Goal: Task Accomplishment & Management: Use online tool/utility

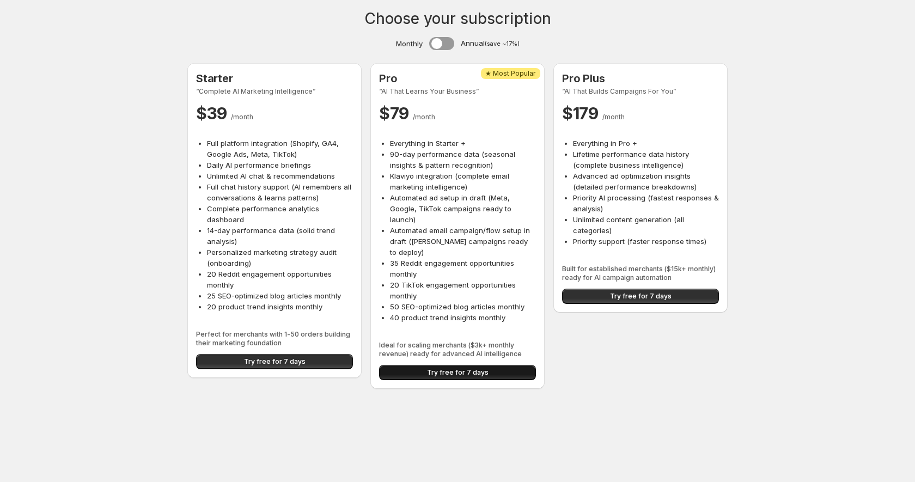
click at [445, 368] on span "Try free for 7 days" at bounding box center [458, 372] width 62 height 9
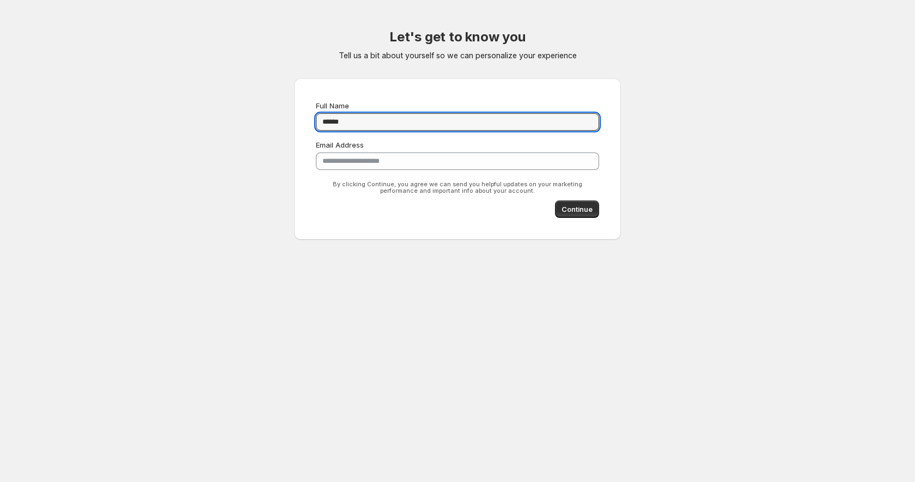
type input "**********"
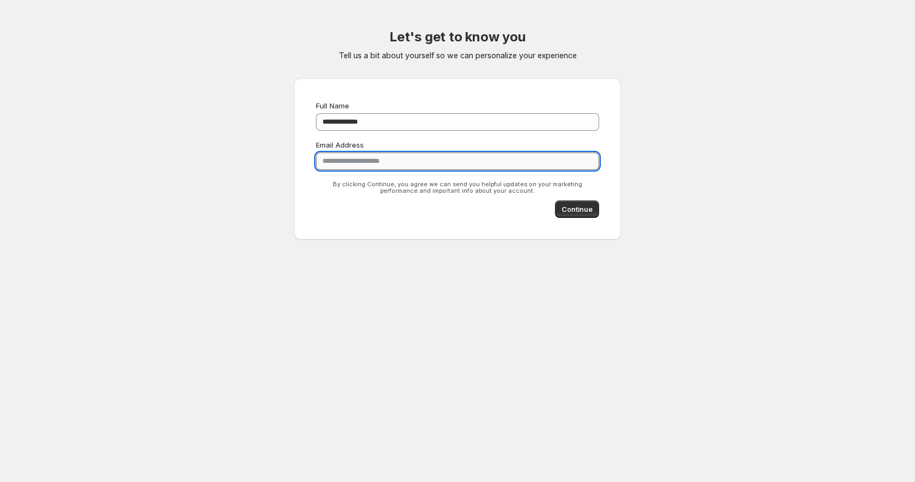
click at [384, 163] on input "**********" at bounding box center [457, 161] width 283 height 17
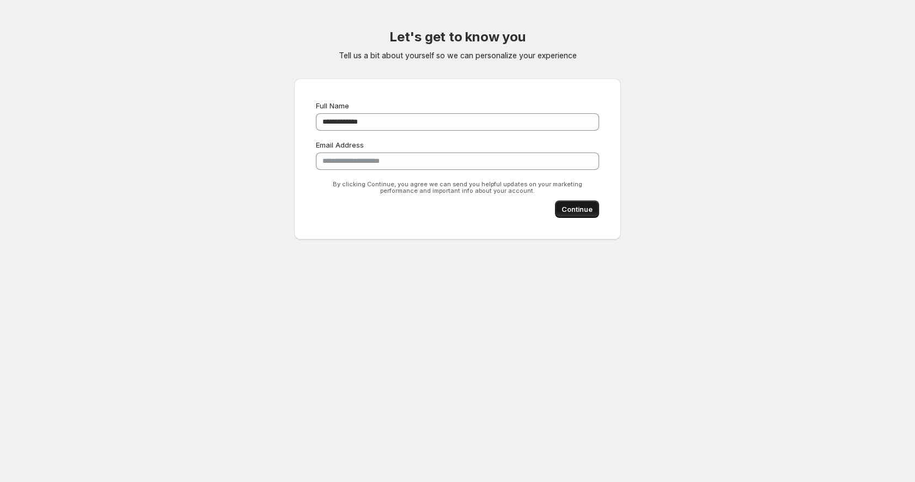
click at [573, 208] on span "Continue" at bounding box center [577, 209] width 31 height 11
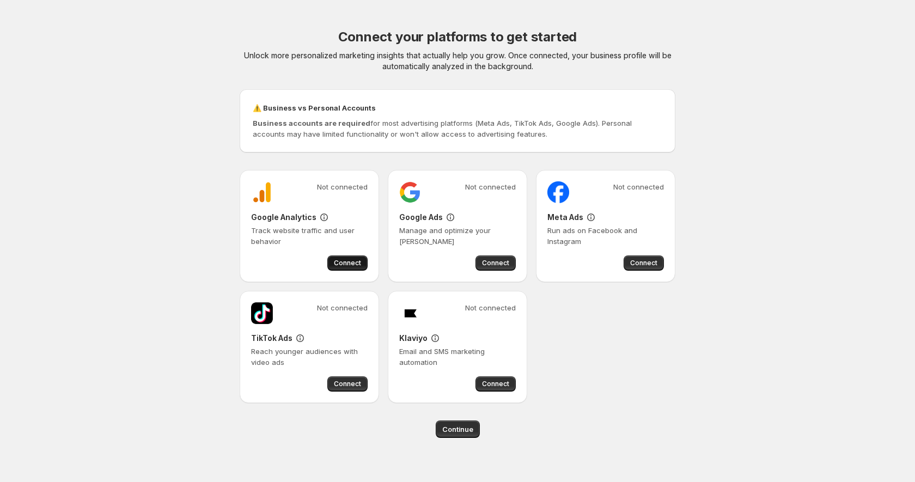
click at [356, 263] on span "Connect" at bounding box center [347, 263] width 27 height 9
click at [499, 261] on span "Connect" at bounding box center [495, 263] width 27 height 9
click at [494, 385] on span "Connect" at bounding box center [495, 384] width 27 height 9
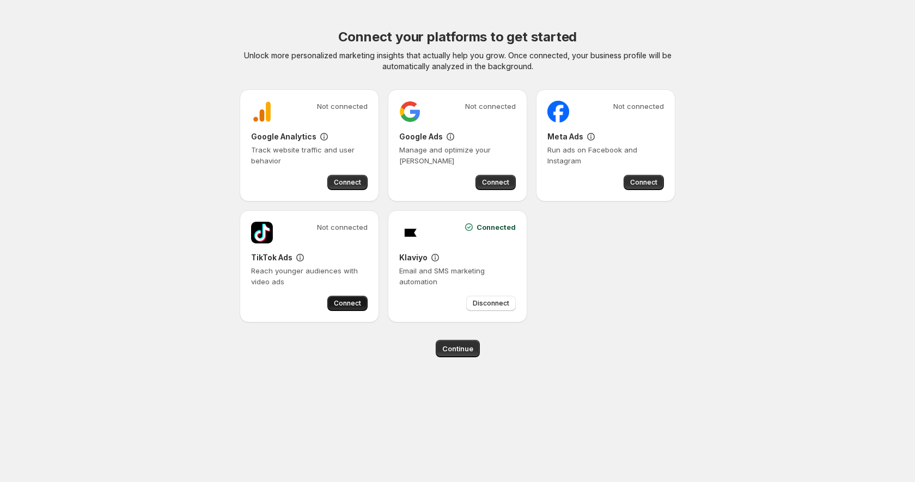
click at [343, 302] on span "Connect" at bounding box center [347, 303] width 27 height 9
click at [346, 179] on span "Connect" at bounding box center [347, 182] width 27 height 9
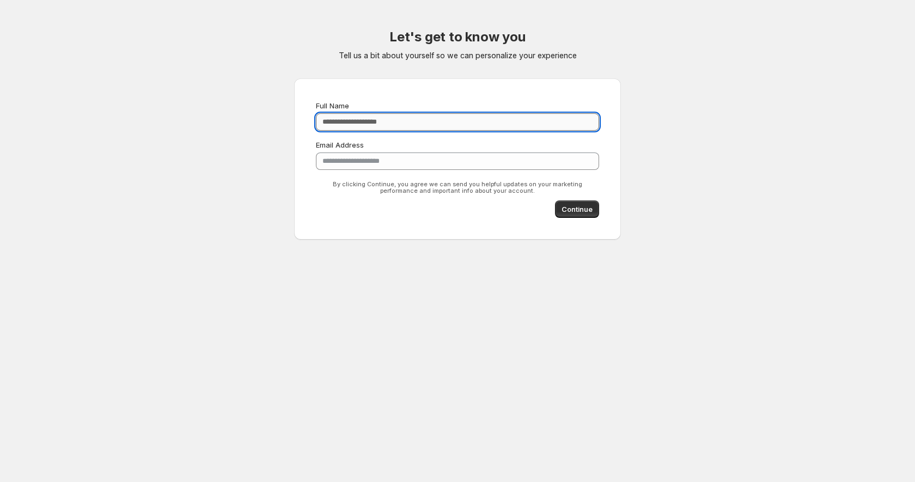
click at [378, 118] on input "Full Name" at bounding box center [457, 121] width 283 height 17
type input "**********"
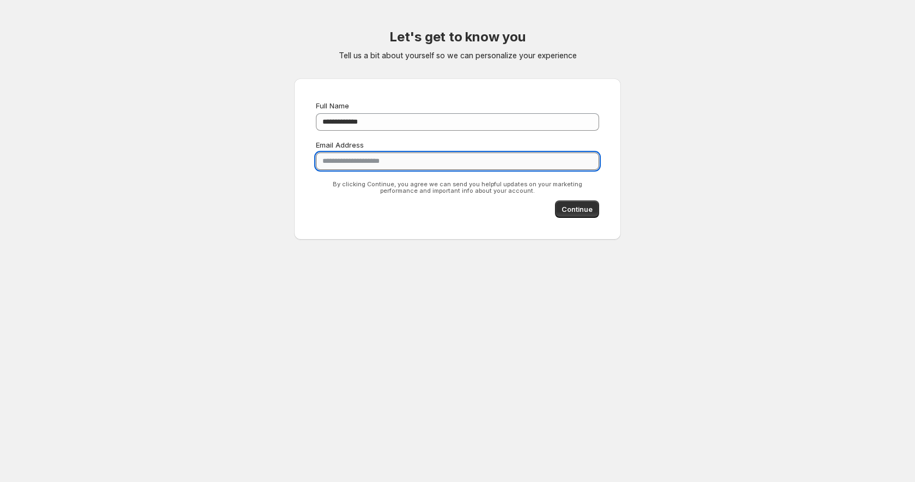
click at [390, 166] on input "**********" at bounding box center [457, 161] width 283 height 17
click at [575, 210] on span "Continue" at bounding box center [577, 209] width 31 height 11
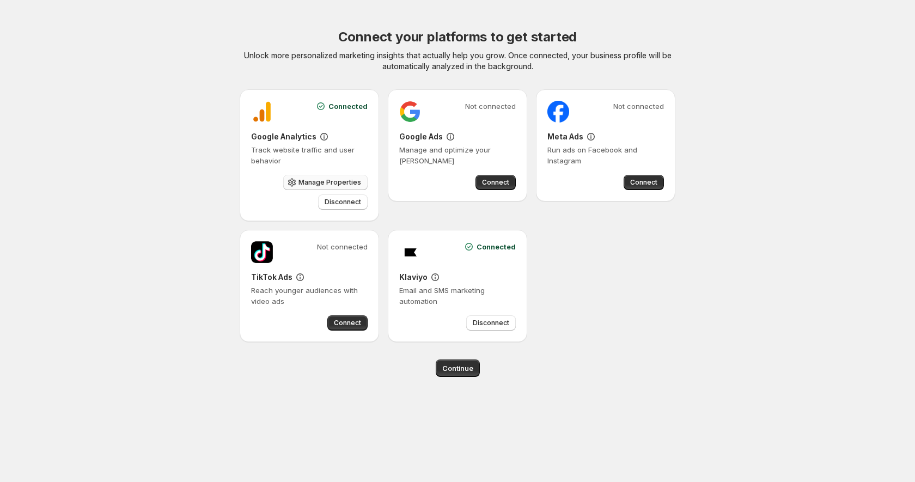
click at [338, 186] on span "Manage Properties" at bounding box center [330, 182] width 63 height 9
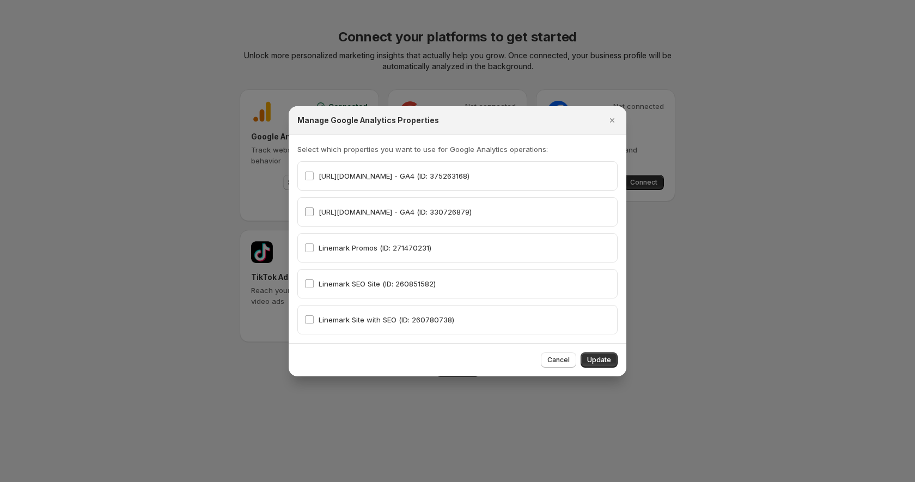
click at [347, 211] on span "[URL][DOMAIN_NAME] - GA4 (ID: 330726879)" at bounding box center [395, 212] width 153 height 9
click at [602, 360] on span "Update" at bounding box center [599, 360] width 24 height 9
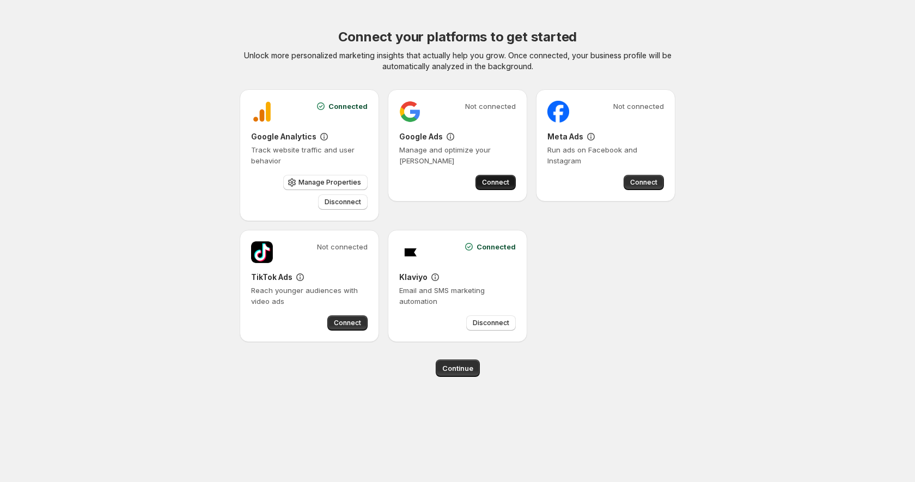
click at [497, 181] on span "Connect" at bounding box center [495, 182] width 27 height 9
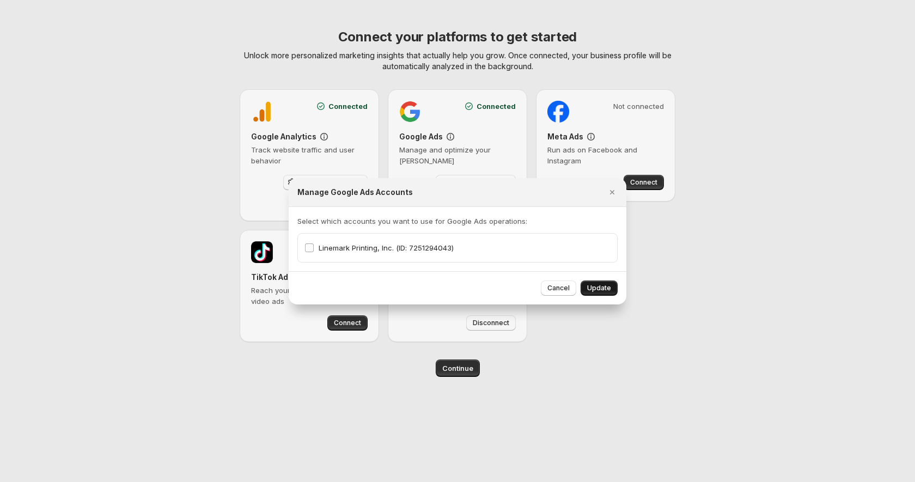
click at [594, 286] on span "Update" at bounding box center [599, 288] width 24 height 9
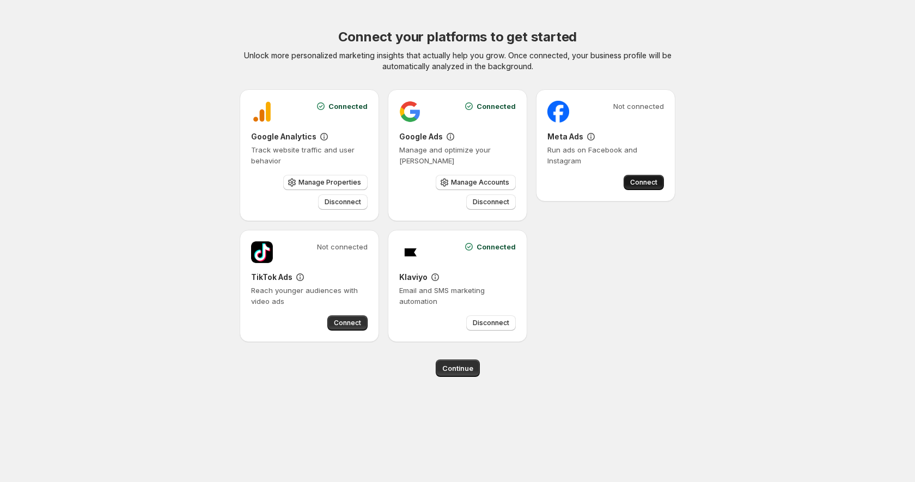
click at [651, 182] on span "Connect" at bounding box center [643, 182] width 27 height 9
click at [649, 184] on span "Connect" at bounding box center [643, 182] width 27 height 9
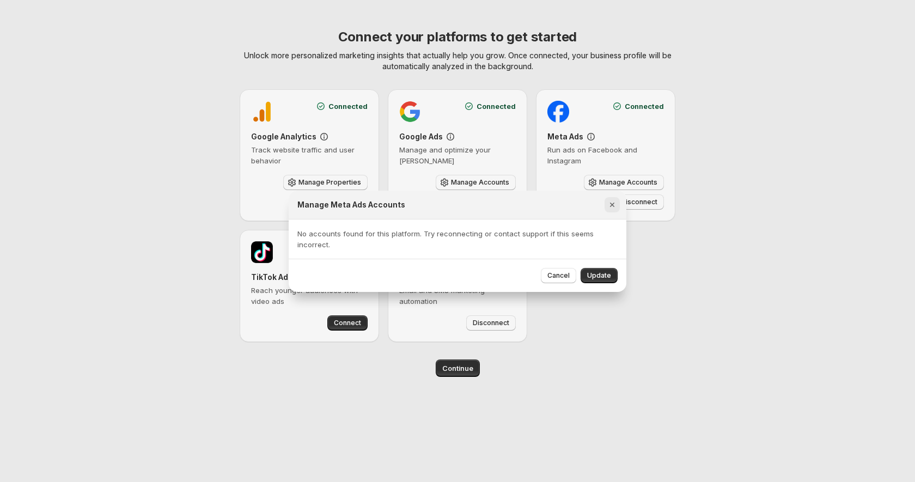
click at [612, 202] on icon "Close" at bounding box center [612, 204] width 11 height 11
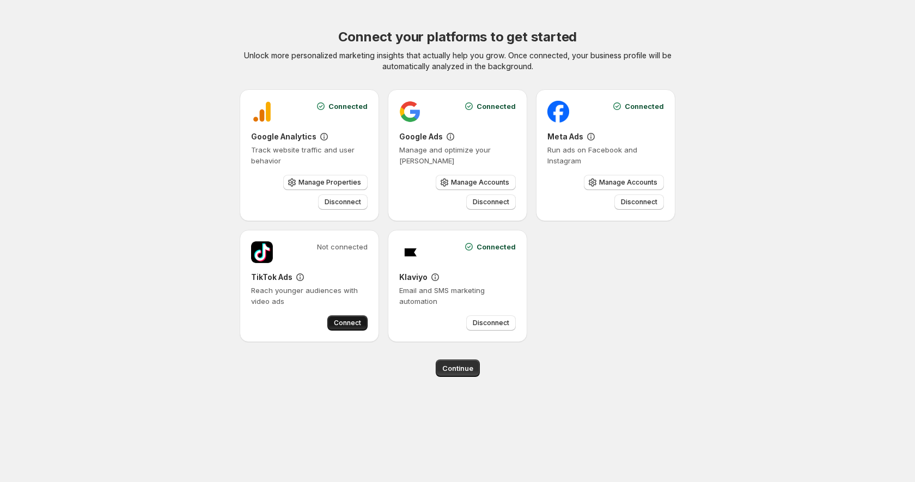
click at [348, 322] on span "Connect" at bounding box center [347, 323] width 27 height 9
click at [450, 369] on span "Continue" at bounding box center [457, 368] width 31 height 11
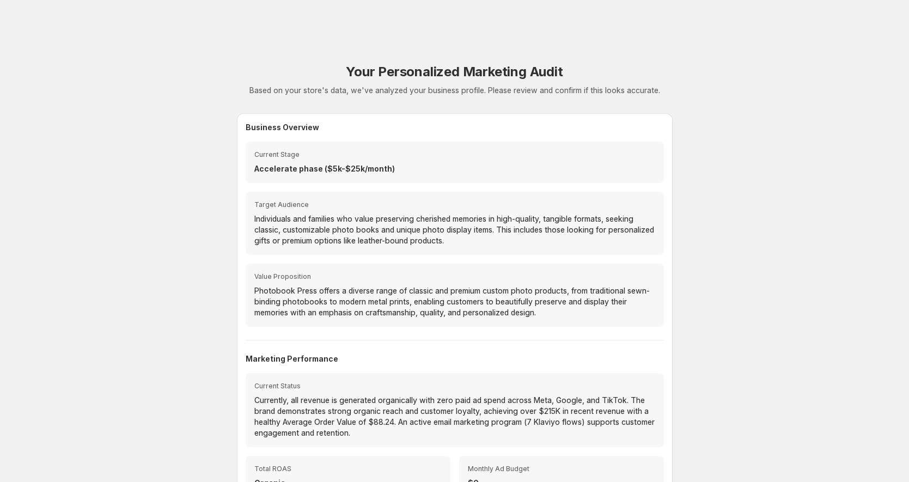
click at [508, 239] on p "Individuals and families who value preserving cherished memories in high-qualit…" at bounding box center [454, 230] width 401 height 33
drag, startPoint x: 502, startPoint y: 240, endPoint x: 448, endPoint y: 238, distance: 54.0
click at [448, 238] on p "Individuals and families who value preserving cherished memories in high-qualit…" at bounding box center [454, 230] width 401 height 33
click at [547, 238] on p "Individuals and families who value preserving cherished memories in high-qualit…" at bounding box center [454, 230] width 401 height 33
click at [537, 239] on p "Individuals and families who value preserving cherished memories in high-qualit…" at bounding box center [454, 230] width 401 height 33
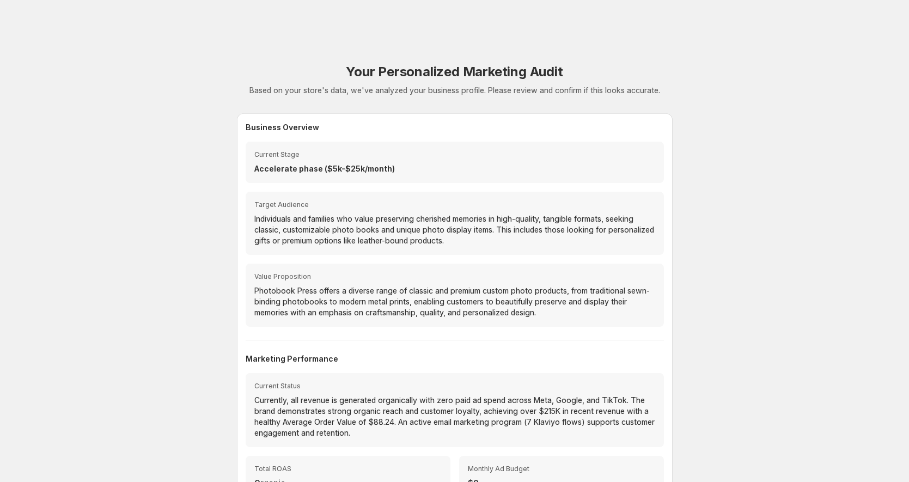
click at [513, 242] on p "Individuals and families who value preserving cherished memories in high-qualit…" at bounding box center [454, 230] width 401 height 33
click at [515, 240] on p "Individuals and families who value preserving cherished memories in high-qualit…" at bounding box center [454, 230] width 401 height 33
click at [517, 236] on p "Individuals and families who value preserving cherished memories in high-qualit…" at bounding box center [454, 230] width 401 height 33
click at [518, 236] on p "Individuals and families who value preserving cherished memories in high-qualit…" at bounding box center [454, 230] width 401 height 33
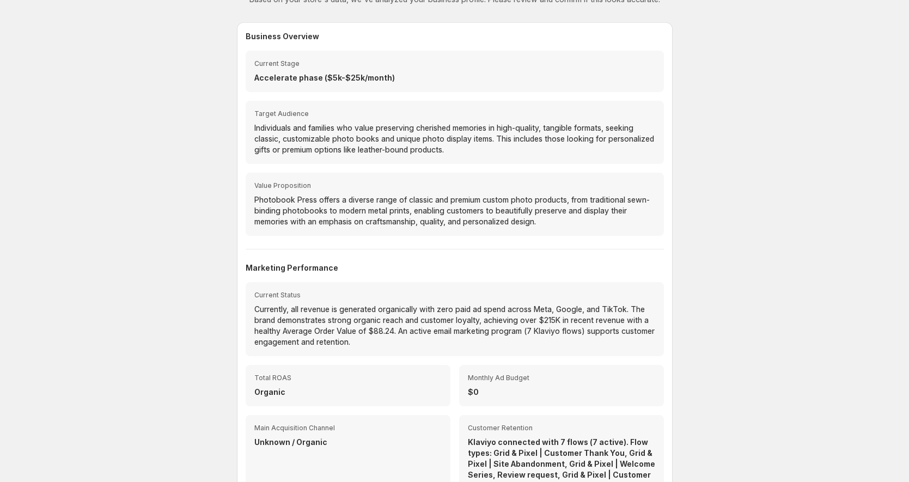
scroll to position [274, 0]
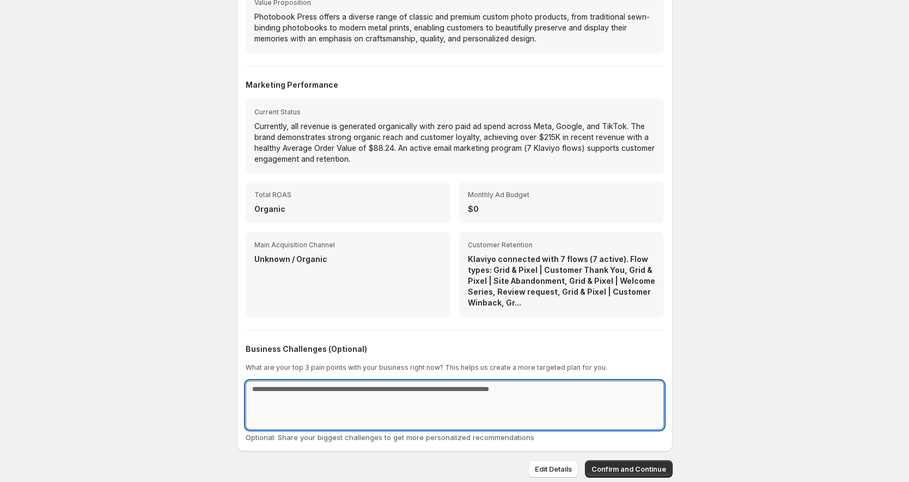
click at [537, 394] on textarea at bounding box center [455, 405] width 418 height 49
drag, startPoint x: 537, startPoint y: 391, endPoint x: 211, endPoint y: 394, distance: 325.8
click at [199, 391] on div "Your Personalized Marketing Audit Based on your store's data, we've analyzed yo…" at bounding box center [455, 104] width 518 height 756
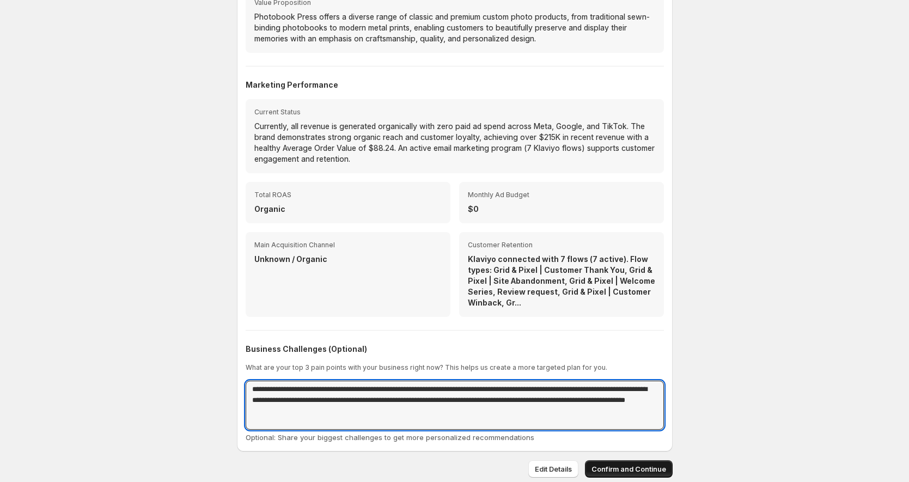
type textarea "**********"
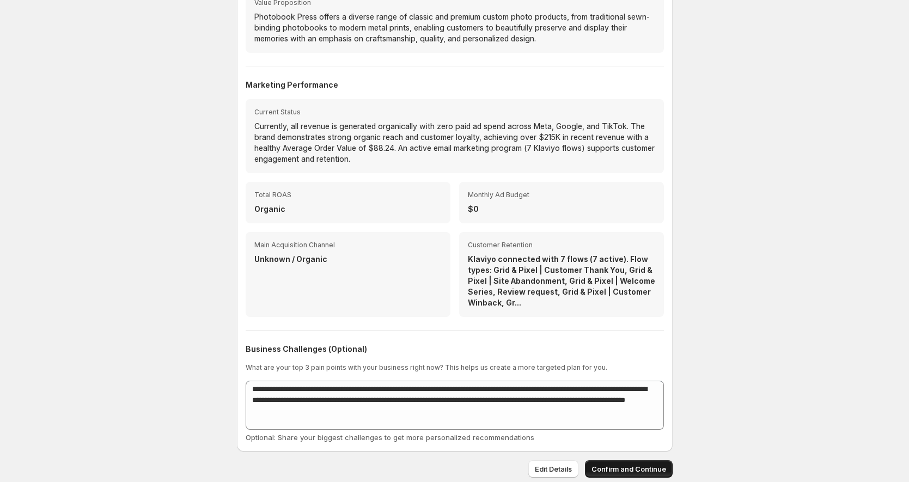
click at [608, 470] on span "Confirm and Continue" at bounding box center [629, 469] width 75 height 11
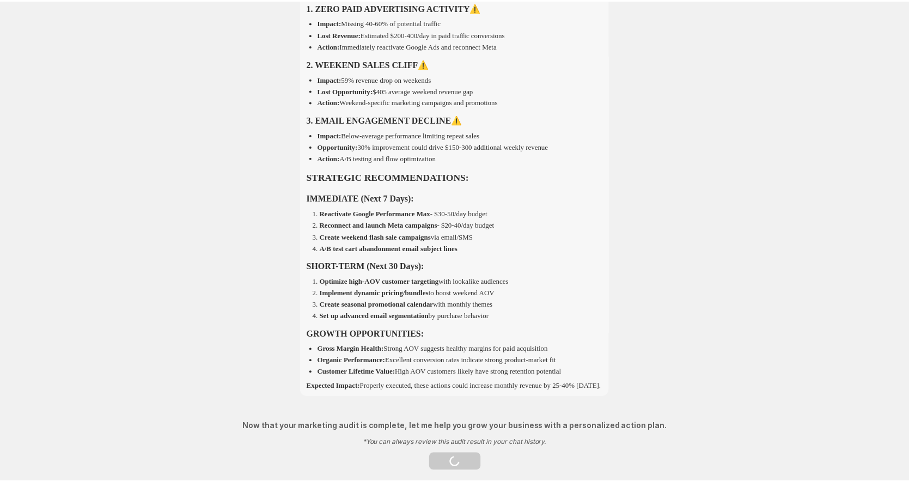
scroll to position [1809, 0]
click at [461, 461] on span "Get Started" at bounding box center [458, 462] width 39 height 11
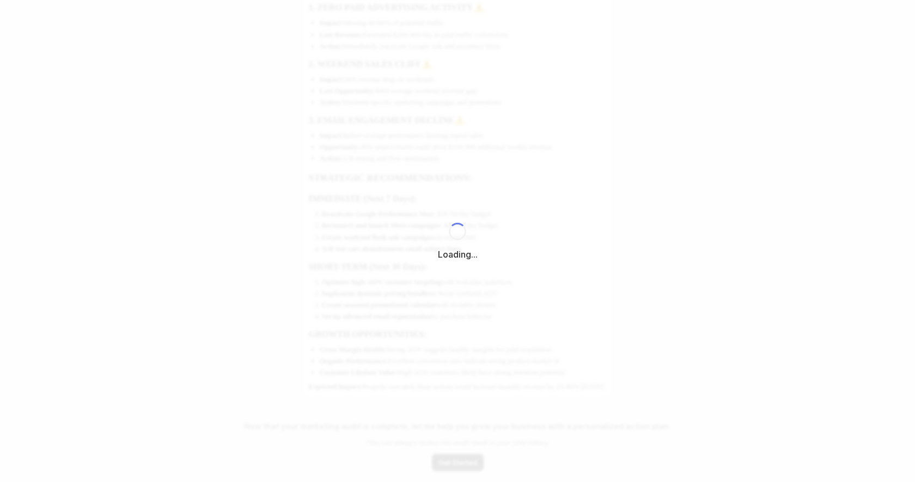
select select "*********"
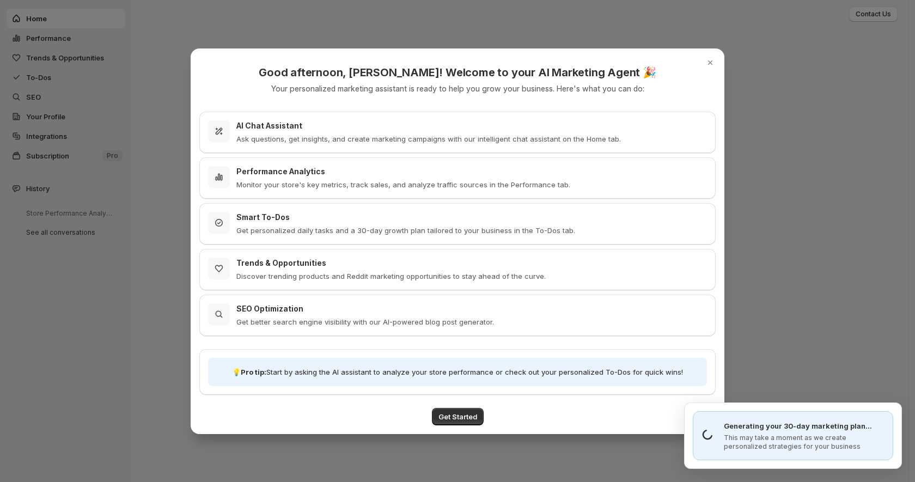
click at [276, 130] on h3 "AI Chat Assistant" at bounding box center [428, 125] width 385 height 11
click at [291, 176] on h3 "Performance Analytics" at bounding box center [403, 171] width 334 height 11
click at [322, 227] on p "Get personalized daily tasks and a 30-day growth plan tailored to your business…" at bounding box center [405, 230] width 339 height 11
click at [329, 265] on h3 "Trends & Opportunities" at bounding box center [390, 263] width 309 height 11
click at [292, 310] on h3 "SEO Optimization" at bounding box center [365, 308] width 258 height 11
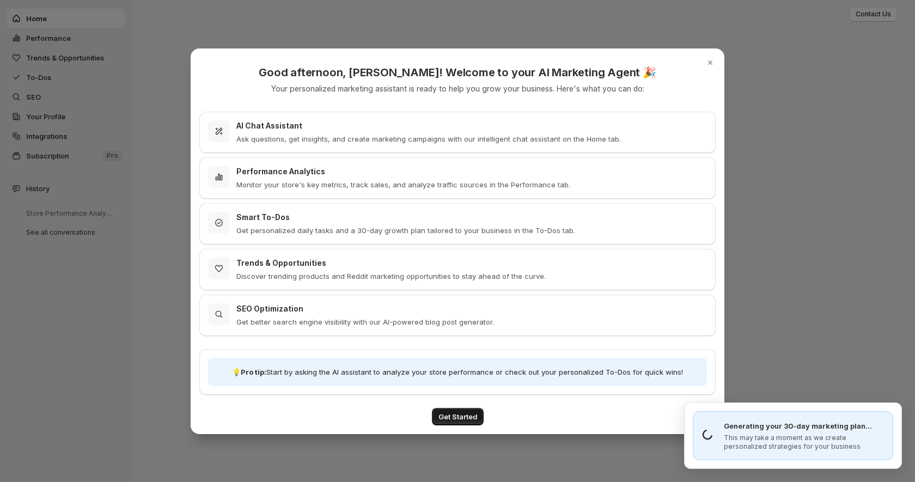
click at [456, 416] on span "Get Started" at bounding box center [458, 416] width 39 height 11
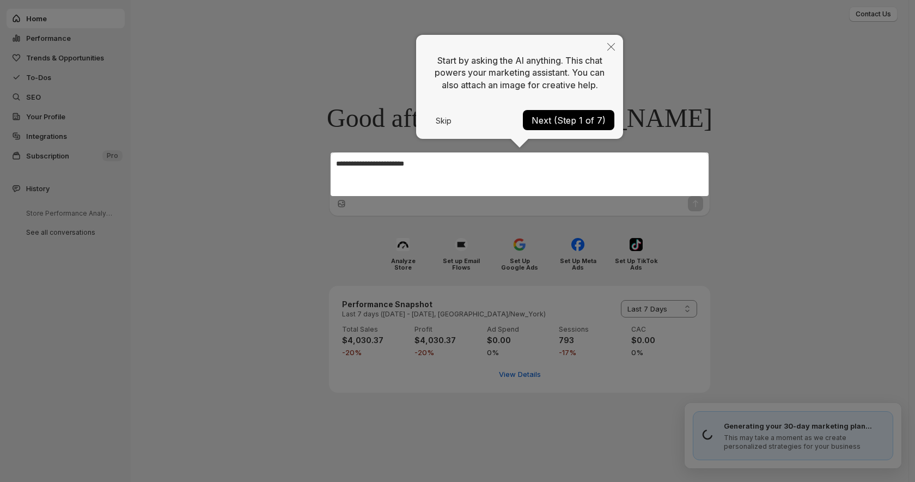
click at [376, 167] on div at bounding box center [520, 175] width 378 height 44
click at [574, 119] on button "Next (Step 1 of 7)" at bounding box center [569, 120] width 92 height 20
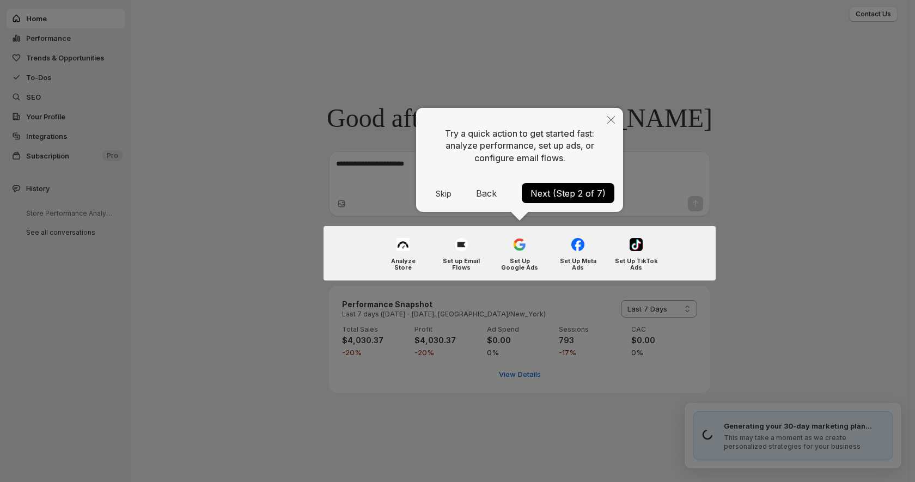
click at [574, 193] on button "Next (Step 2 of 7)" at bounding box center [568, 193] width 93 height 20
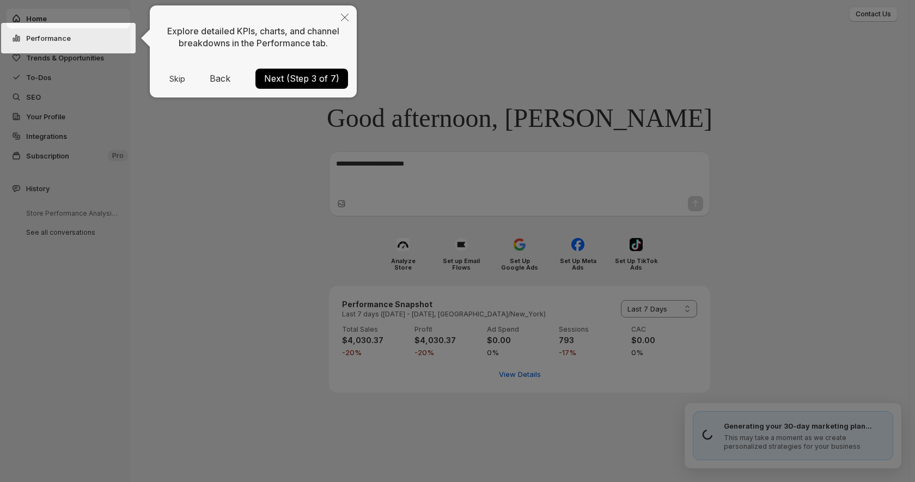
click at [293, 78] on button "Next (Step 3 of 7)" at bounding box center [301, 79] width 93 height 20
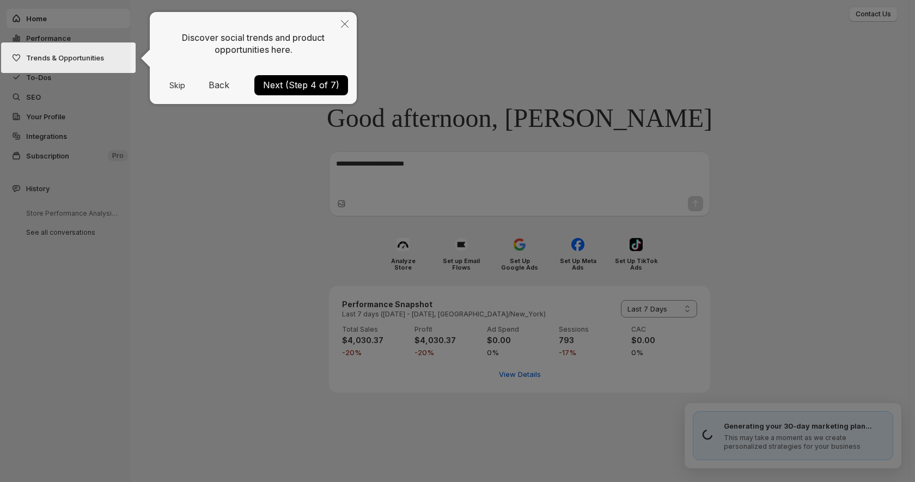
click at [295, 87] on button "Next (Step 4 of 7)" at bounding box center [301, 85] width 94 height 20
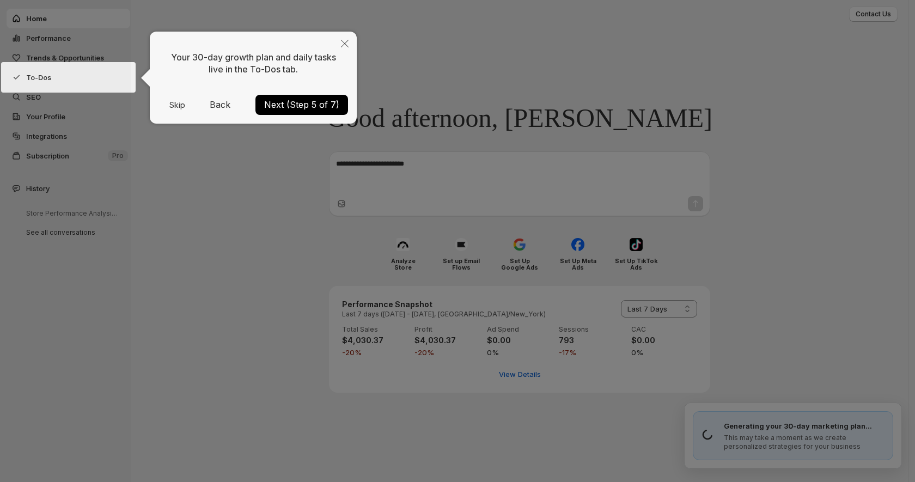
click at [299, 105] on button "Next (Step 5 of 7)" at bounding box center [301, 105] width 93 height 20
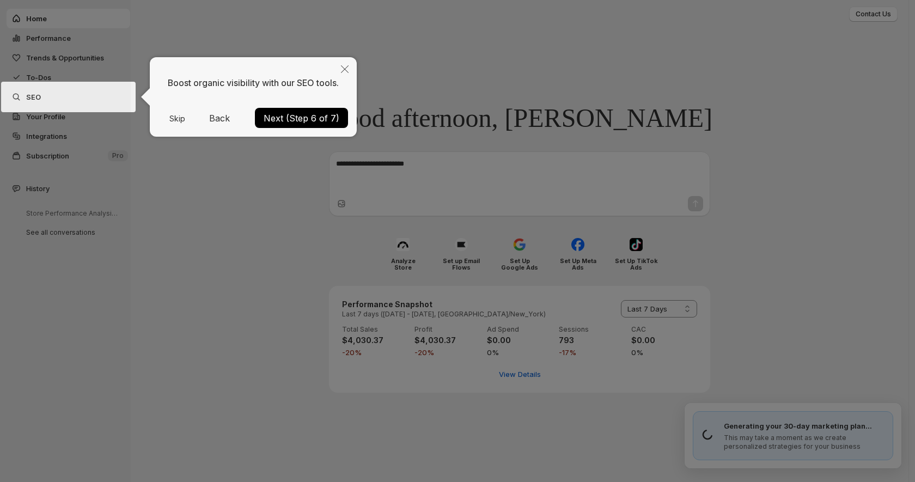
click at [307, 117] on button "Next (Step 6 of 7)" at bounding box center [301, 118] width 93 height 20
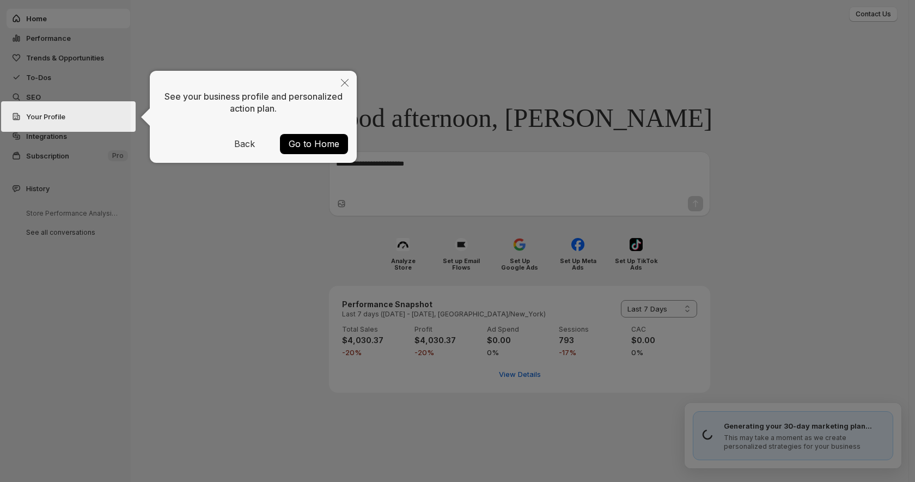
click at [313, 145] on button "Go to Home" at bounding box center [314, 144] width 68 height 20
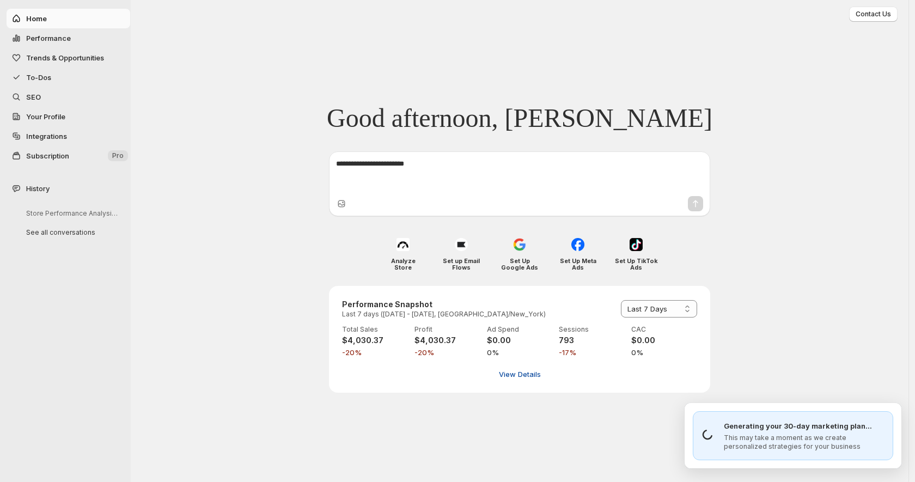
click at [527, 377] on span "View Details" at bounding box center [520, 374] width 42 height 11
select select "**********"
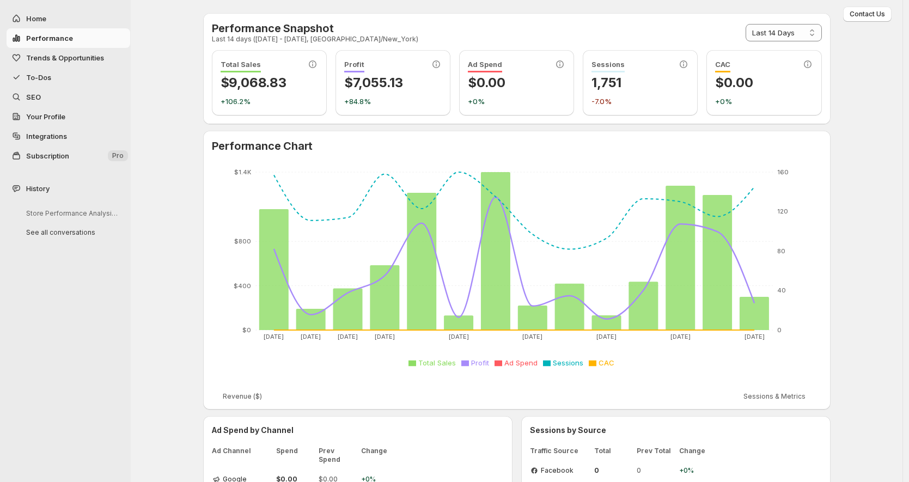
click at [42, 17] on span "Home" at bounding box center [36, 18] width 20 height 9
select select "*********"
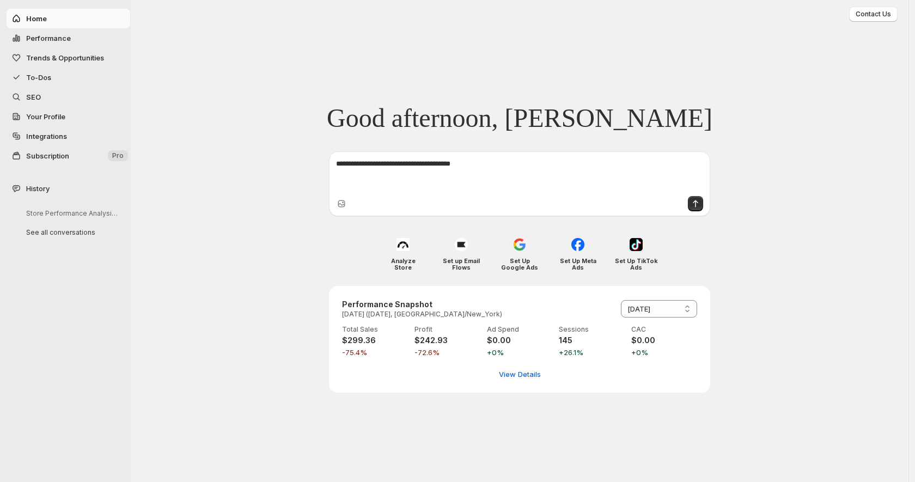
type textarea "**********"
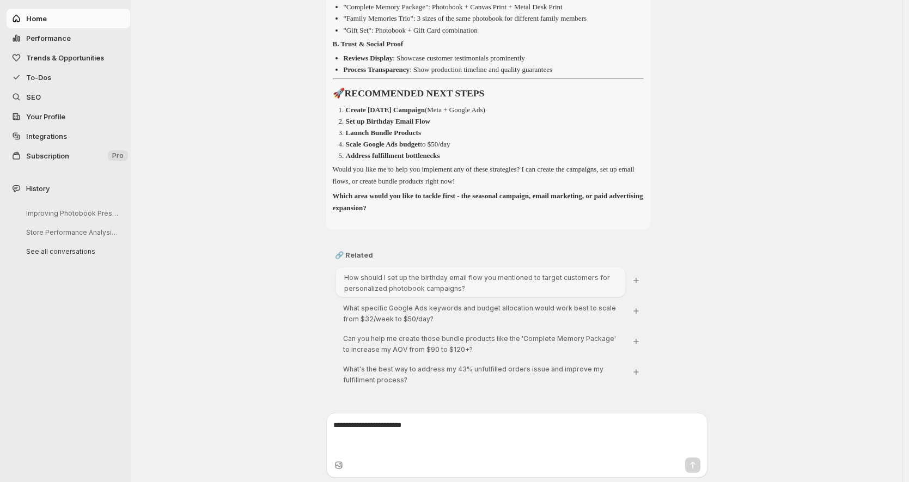
scroll to position [1189, 0]
click at [388, 421] on textarea at bounding box center [516, 436] width 367 height 33
type textarea "**********"
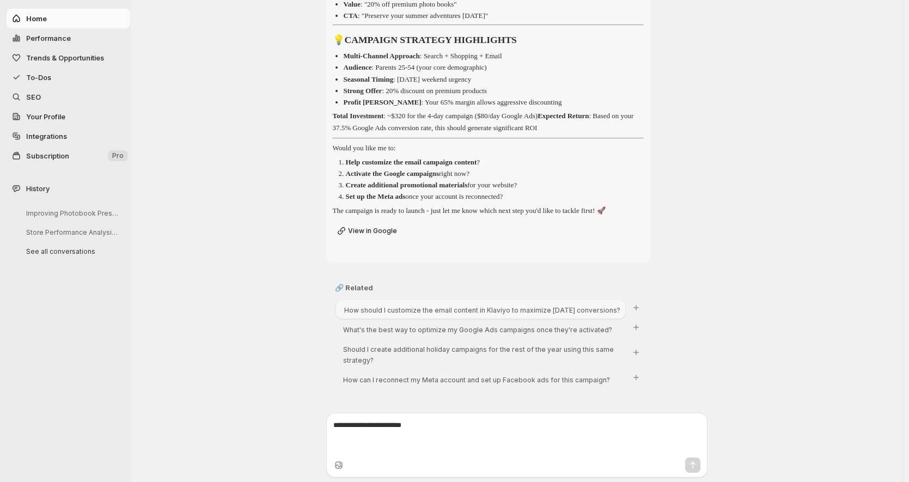
scroll to position [2889, 0]
click at [638, 311] on icon "Ask: How should I customize the email content in Klaviyo to maximize Labor Day …" at bounding box center [636, 307] width 5 height 5
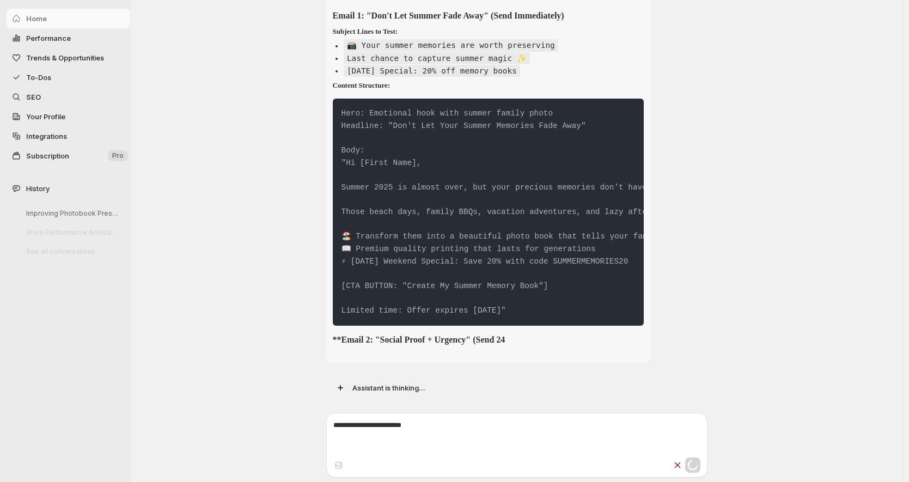
scroll to position [3432, 0]
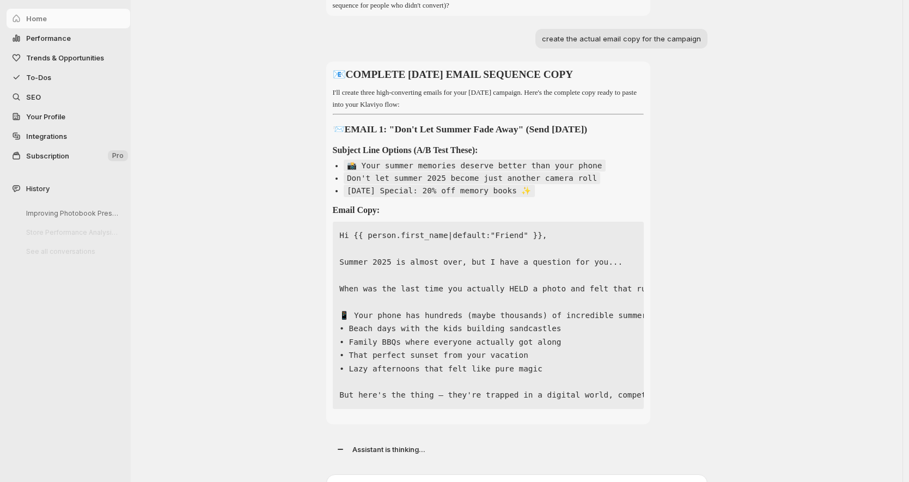
scroll to position [5262, 0]
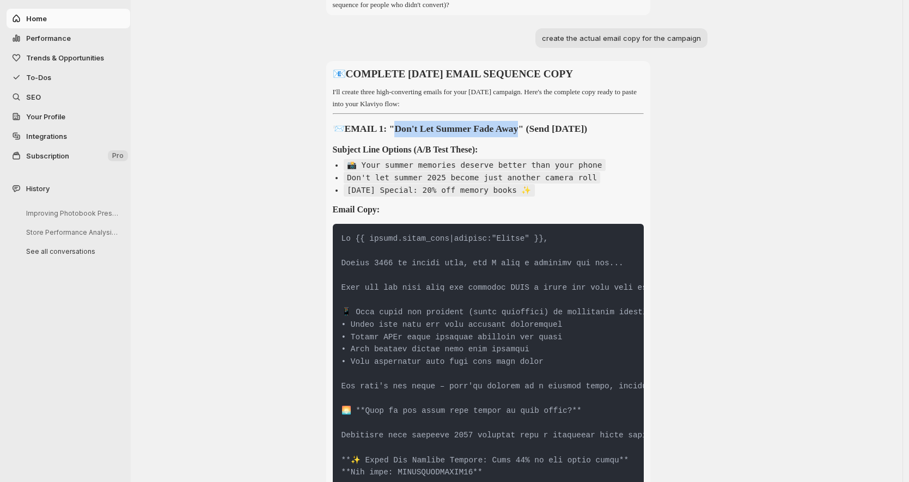
drag, startPoint x: 547, startPoint y: 204, endPoint x: 401, endPoint y: 203, distance: 146.0
click at [401, 134] on strong "EMAIL 1: "Don't Let Summer Fade Away" (Send Aug 30)" at bounding box center [466, 128] width 243 height 11
copy strong "Don't Let Summer Fade Away"
drag, startPoint x: 546, startPoint y: 204, endPoint x: 404, endPoint y: 204, distance: 142.7
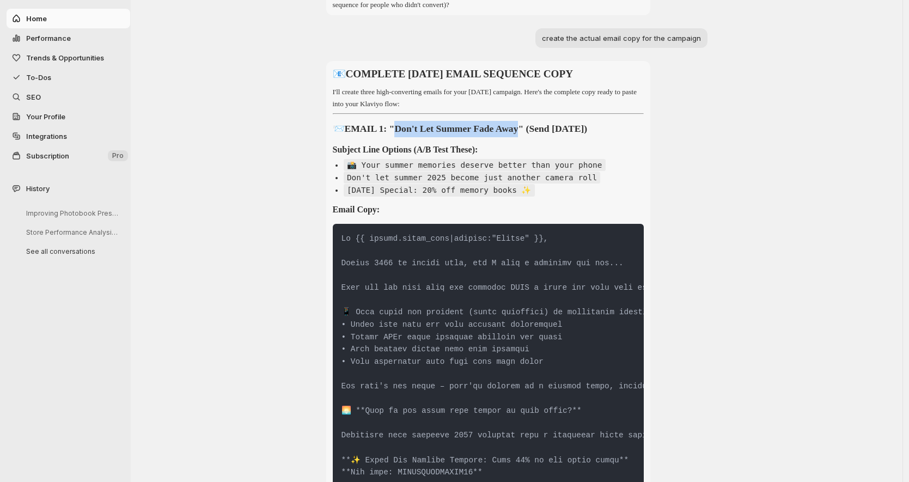
click at [404, 134] on strong "EMAIL 1: "Don't Let Summer Fade Away" (Send Aug 30)" at bounding box center [466, 128] width 243 height 11
copy strong "Don't Let Summer Fade Away"
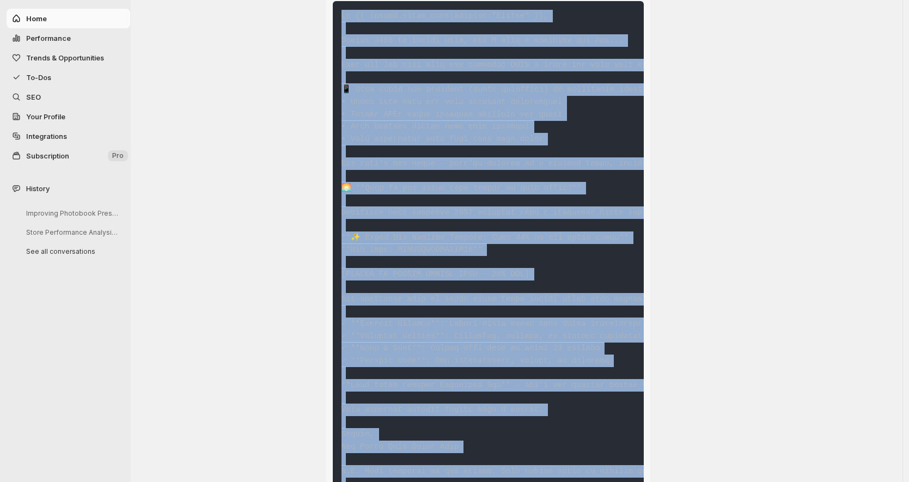
scroll to position [5366, 0]
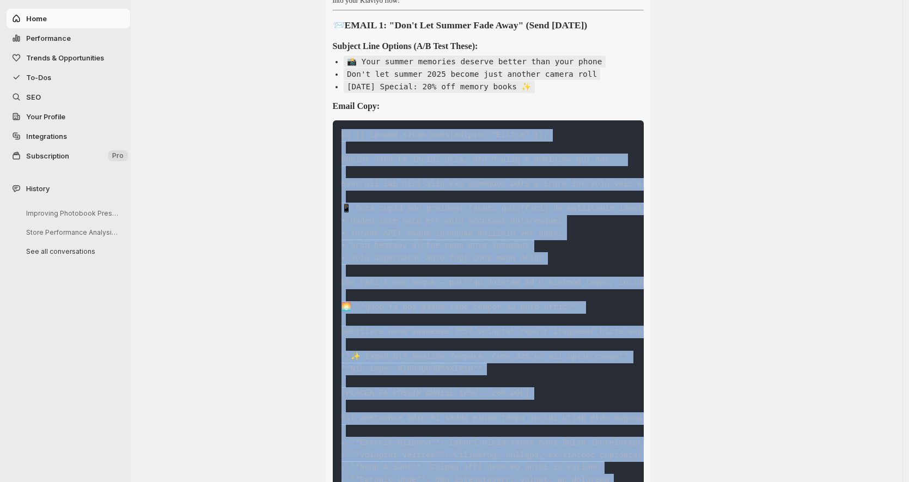
drag, startPoint x: 632, startPoint y: 240, endPoint x: 345, endPoint y: 208, distance: 288.4
click at [345, 208] on pre at bounding box center [488, 393] width 311 height 547
copy code "Hi {{ person.first_name|default:"Friend" }}, Summer 2025 is almost over, but I …"
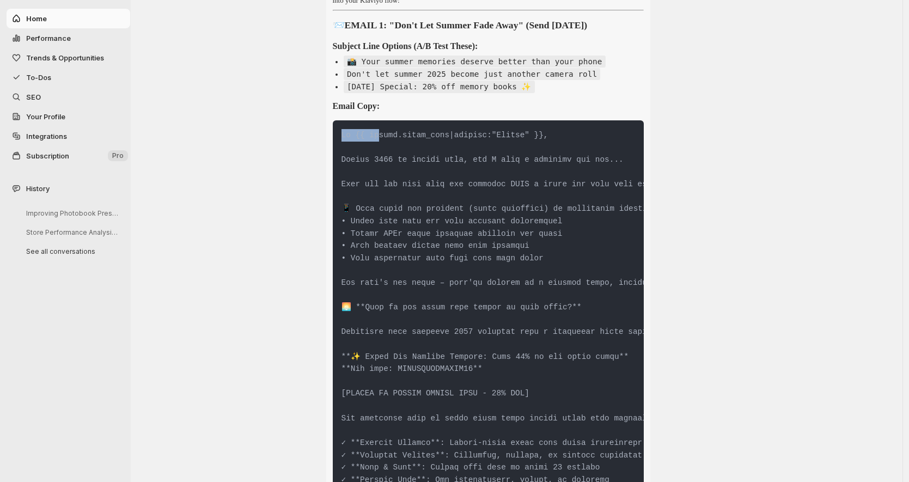
drag, startPoint x: 381, startPoint y: 209, endPoint x: 440, endPoint y: 247, distance: 69.8
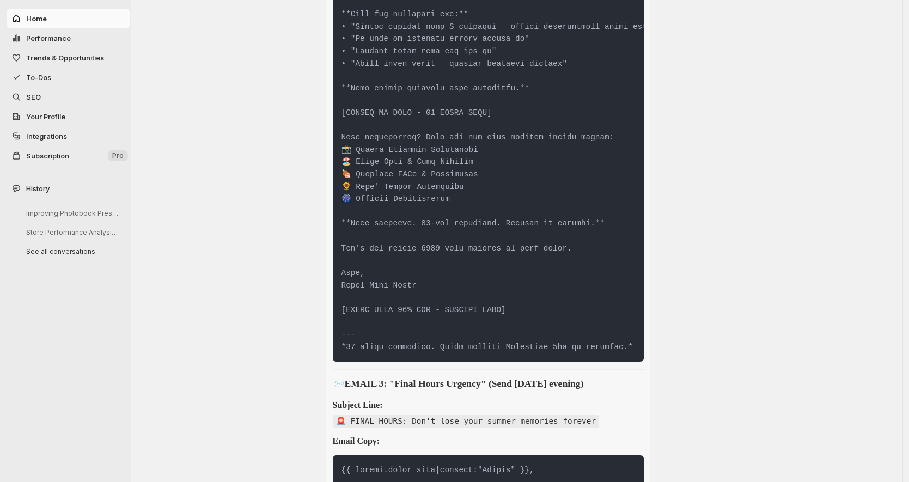
scroll to position [6567, 0]
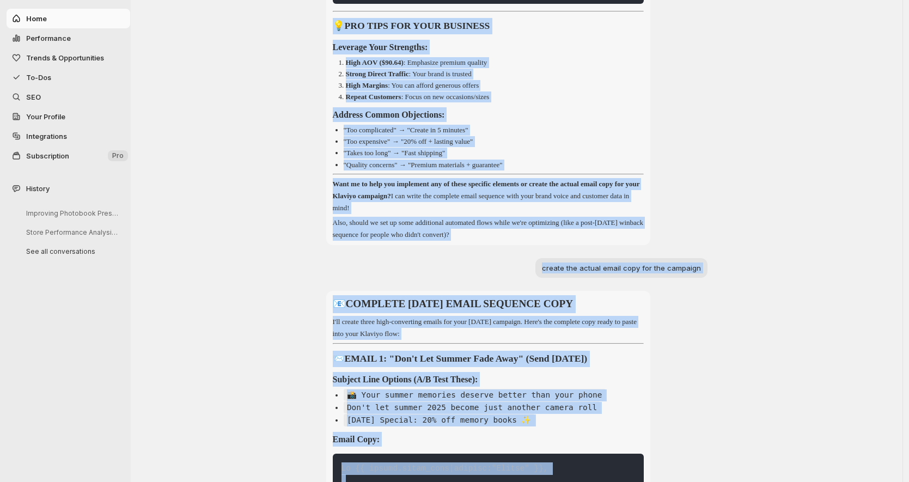
scroll to position [4964, 0]
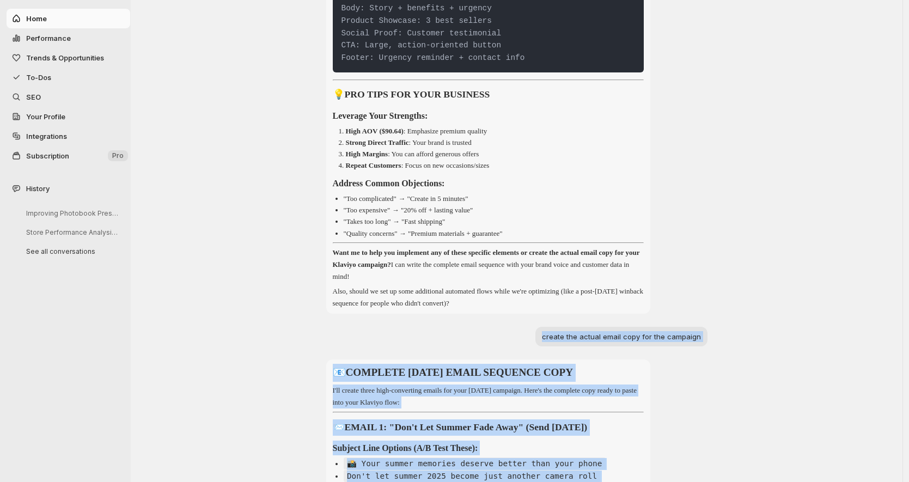
drag, startPoint x: 579, startPoint y: 282, endPoint x: 370, endPoint y: 384, distance: 232.2
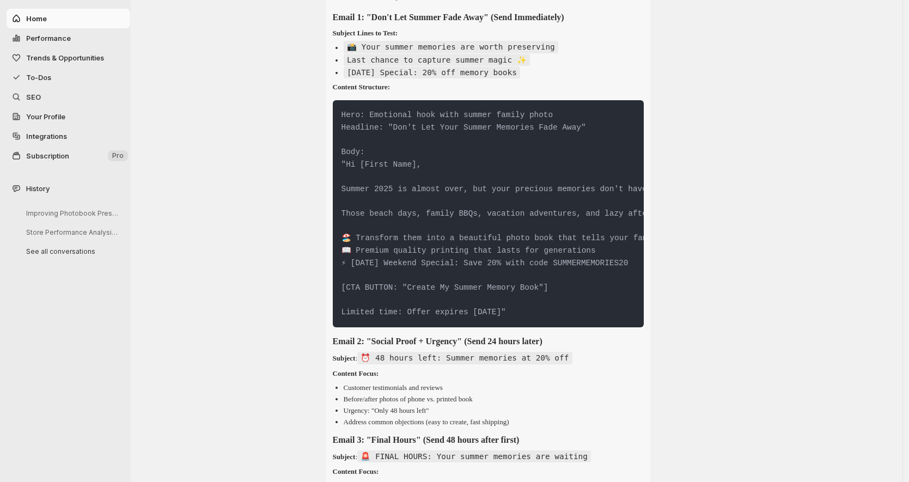
scroll to position [3443, 0]
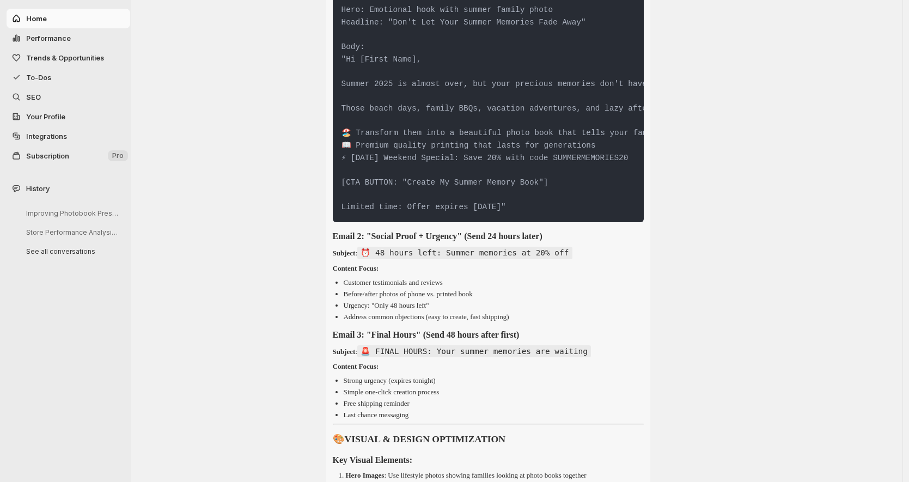
click at [570, 222] on pre "Hero: Emotional hook with summer family photo Headline: "Don't Let Your Summer …" at bounding box center [488, 108] width 311 height 227
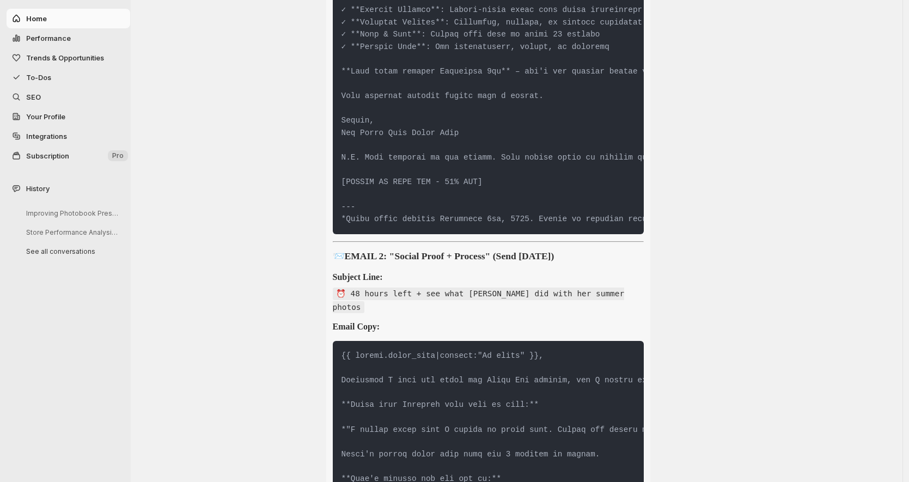
scroll to position [5850, 0]
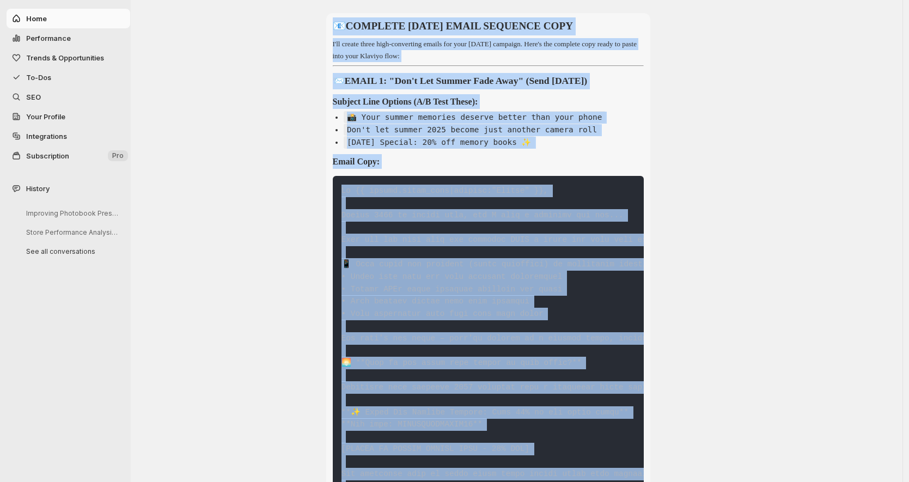
scroll to position [5281, 0]
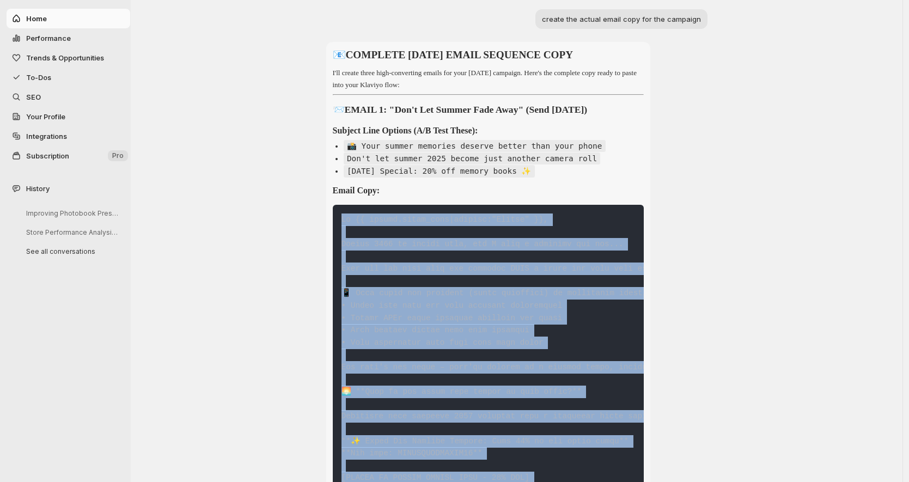
drag, startPoint x: 594, startPoint y: 244, endPoint x: 349, endPoint y: 297, distance: 251.0
click at [349, 297] on pre at bounding box center [488, 478] width 311 height 547
copy code "Hi {{ person.first_name|default:"Friend" }}, Summer 2025 is almost over, but I …"
click at [32, 77] on span "To-Dos" at bounding box center [38, 77] width 25 height 9
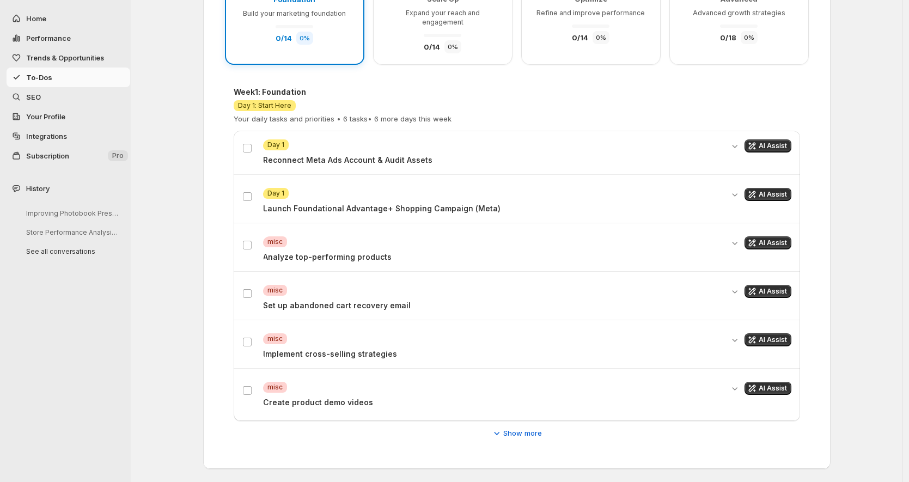
scroll to position [182, 0]
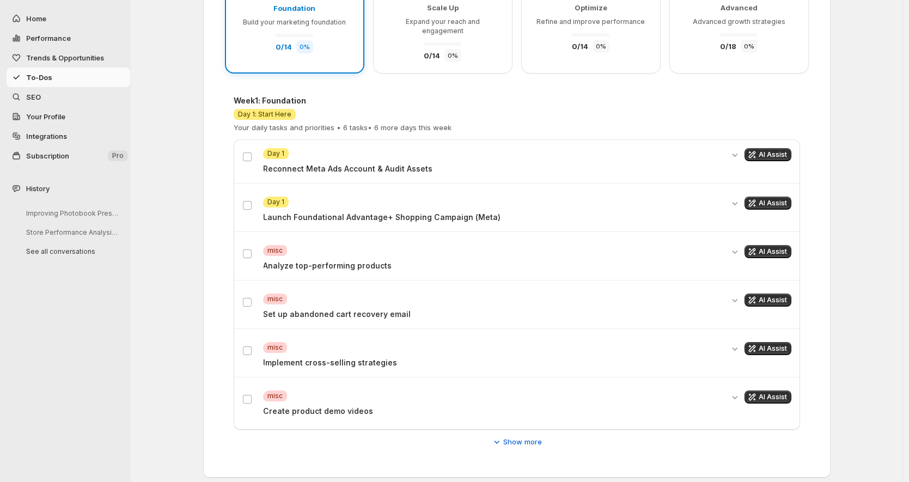
click at [37, 93] on span "SEO" at bounding box center [33, 97] width 15 height 9
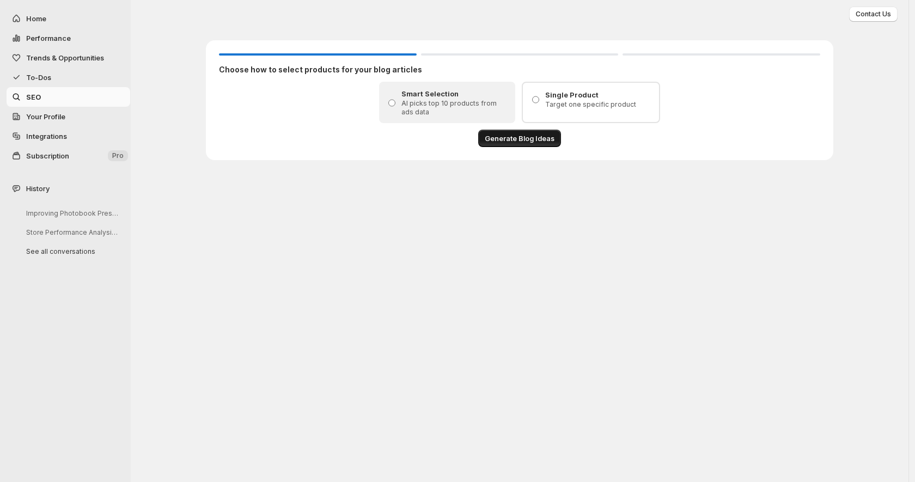
click at [507, 141] on span "Generate Blog Ideas" at bounding box center [520, 138] width 70 height 11
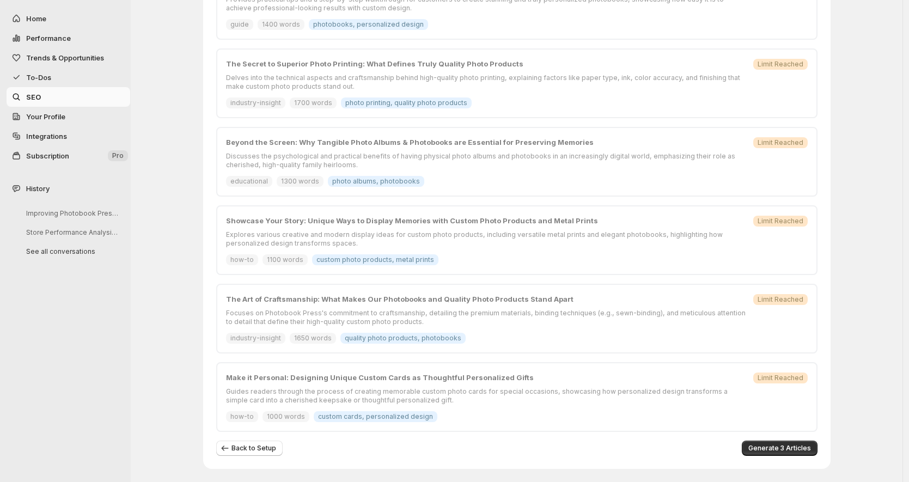
scroll to position [454, 0]
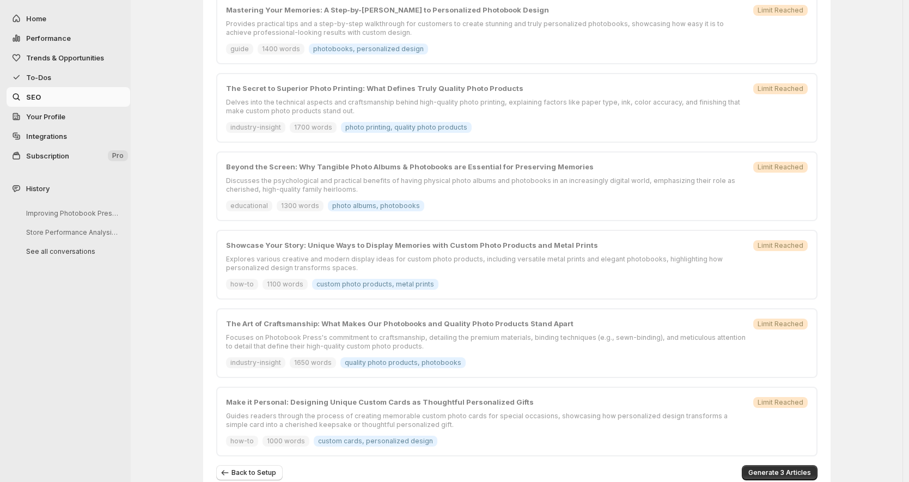
click at [53, 57] on span "Trends & Opportunities" at bounding box center [65, 57] width 78 height 9
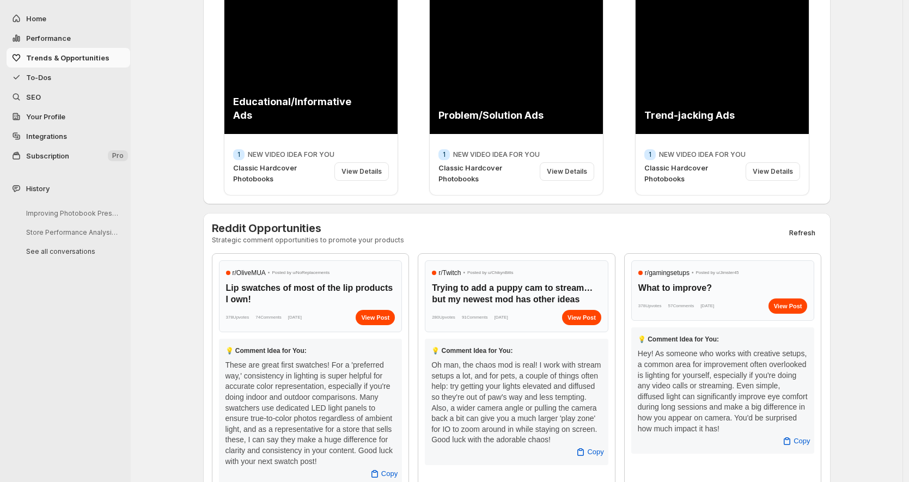
scroll to position [208, 0]
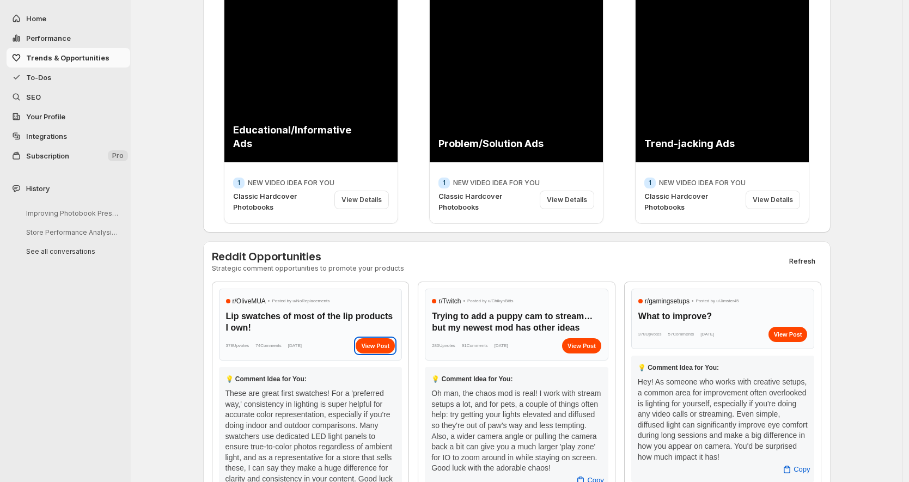
click at [378, 343] on div "View Post" at bounding box center [375, 345] width 39 height 15
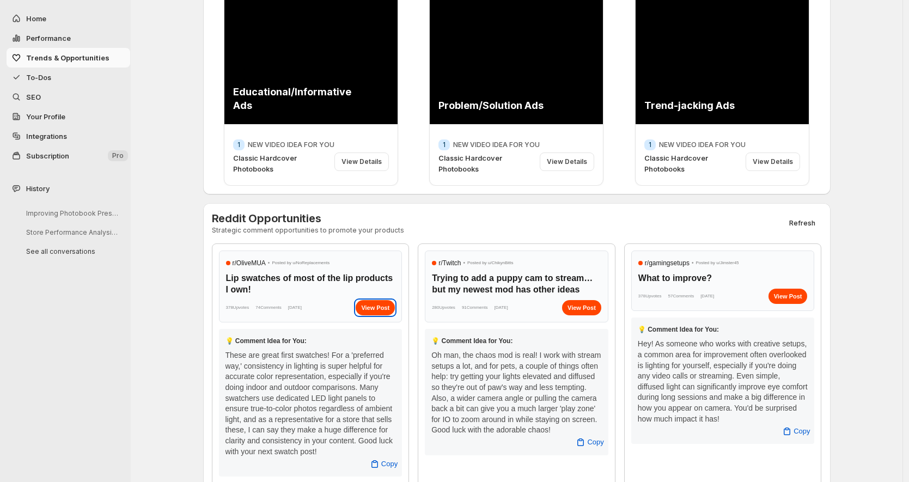
scroll to position [310, 0]
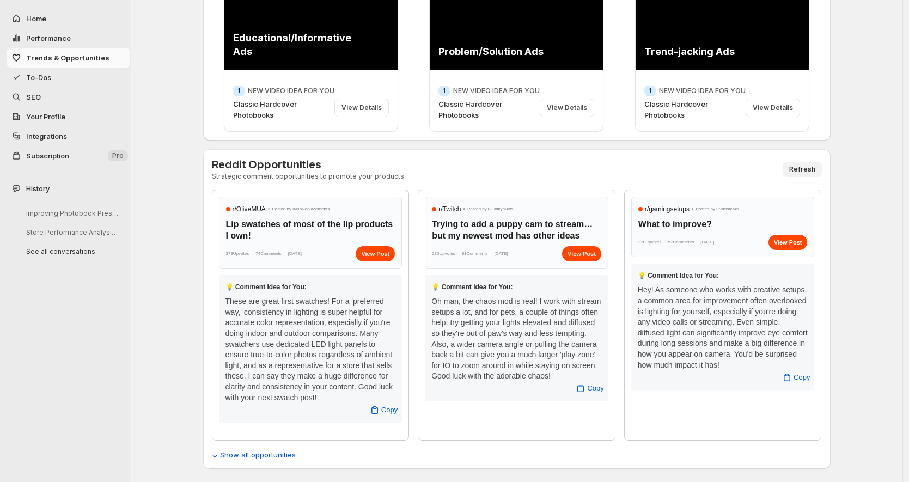
click at [809, 165] on span "Refresh" at bounding box center [802, 169] width 26 height 9
click at [804, 165] on span "Refresh" at bounding box center [802, 169] width 26 height 9
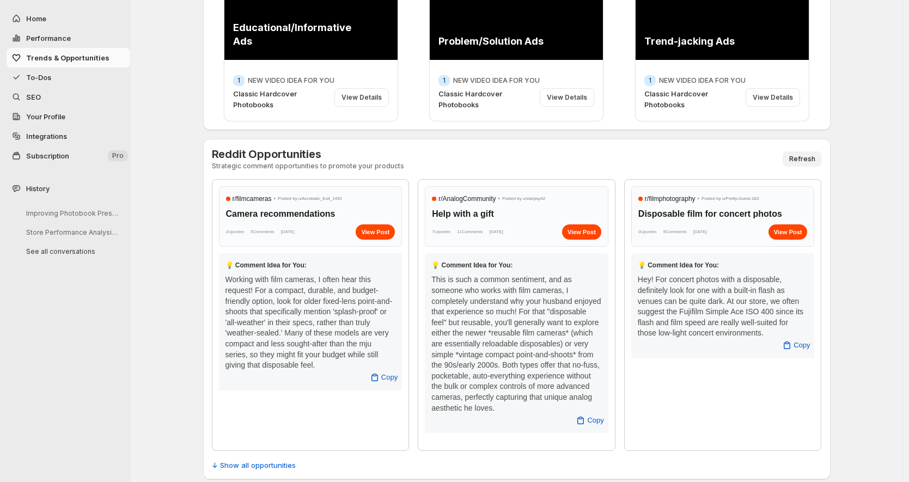
click at [40, 34] on span "Performance" at bounding box center [48, 38] width 45 height 9
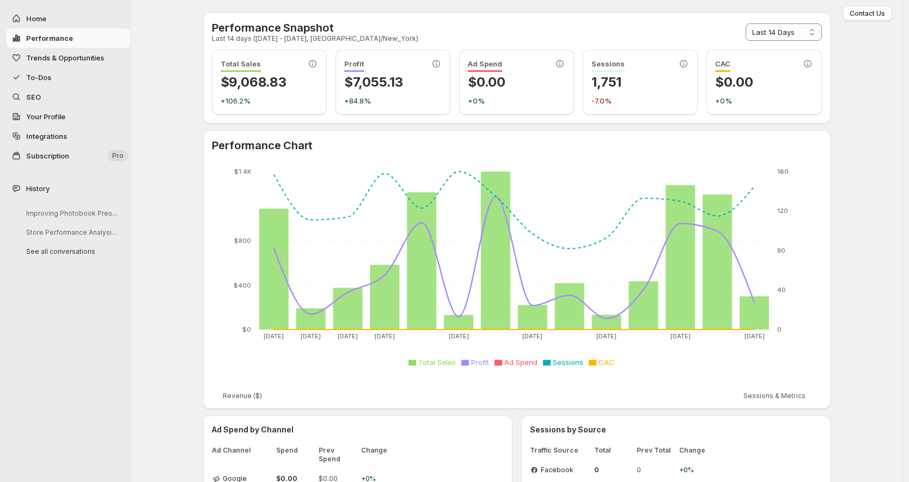
scroll to position [0, 0]
click at [805, 35] on select "**********" at bounding box center [784, 32] width 76 height 17
select select "**********"
click at [748, 24] on select "**********" at bounding box center [784, 32] width 76 height 17
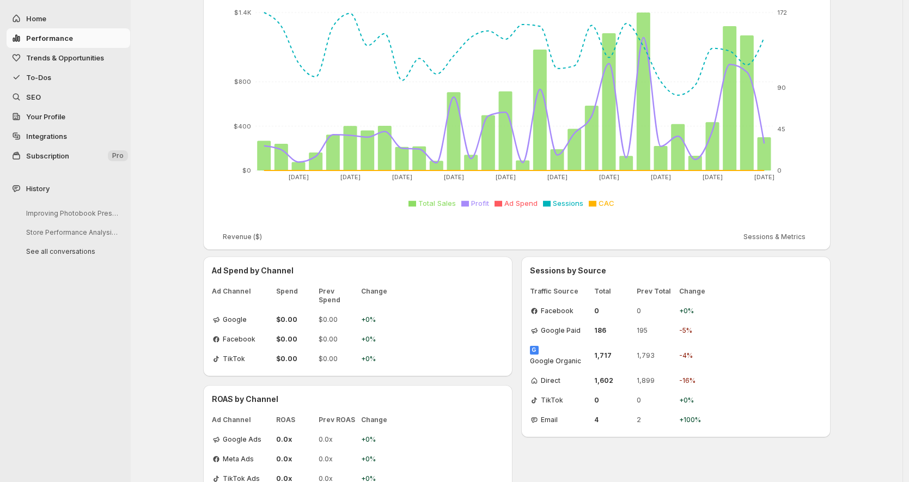
scroll to position [157, 0]
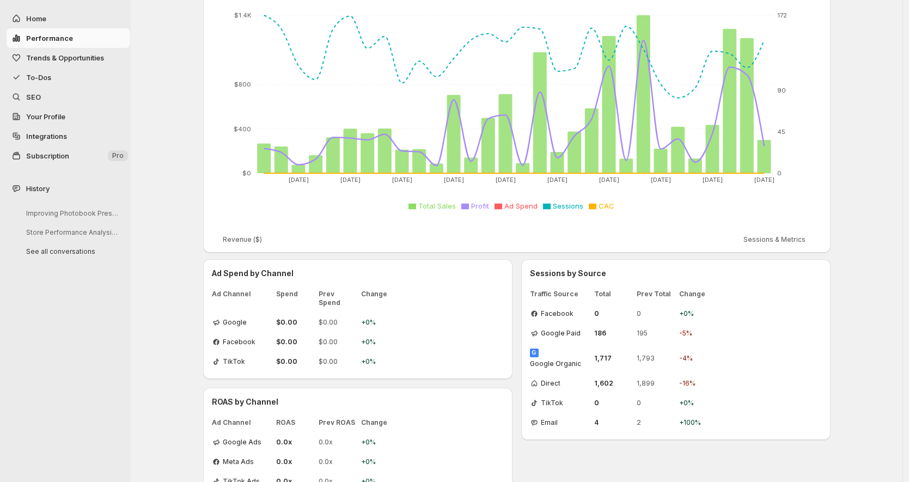
click at [41, 99] on span "SEO" at bounding box center [77, 97] width 102 height 11
